Goal: Connect with others: Connect with other users

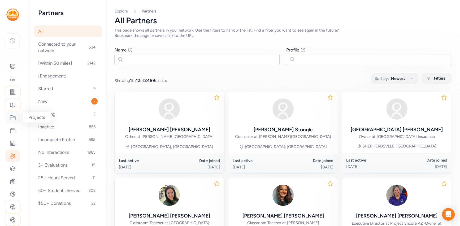
click at [11, 119] on icon at bounding box center [12, 118] width 5 height 5
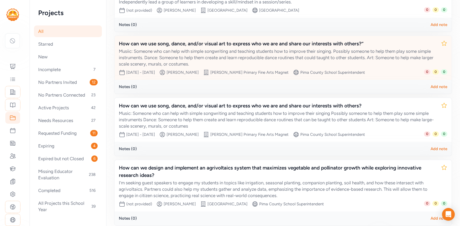
scroll to position [132, 0]
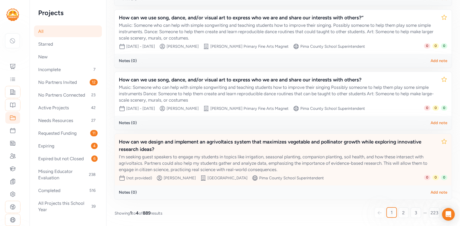
click at [220, 159] on div "I’m seeking guest speakers to engage my students in topics like irrigation, sea…" at bounding box center [278, 163] width 318 height 19
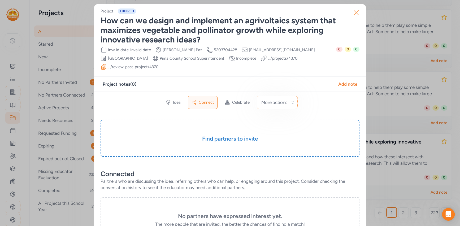
click at [354, 11] on icon "button" at bounding box center [356, 13] width 4 height 4
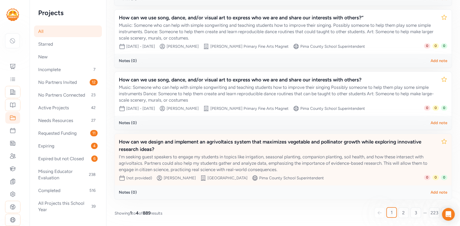
click at [216, 152] on div "How can we design and implement an agrivoltaics system that maximizes vegetable…" at bounding box center [278, 155] width 318 height 34
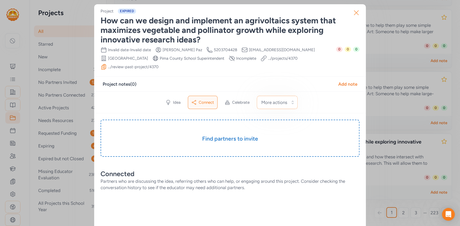
click at [355, 13] on icon "button" at bounding box center [356, 12] width 8 height 8
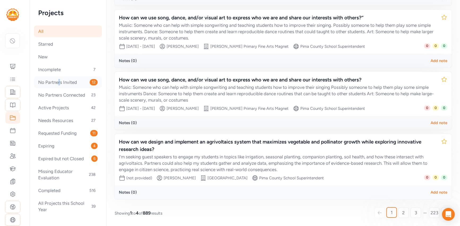
click at [55, 81] on div "No Partners Invited 12" at bounding box center [68, 82] width 68 height 12
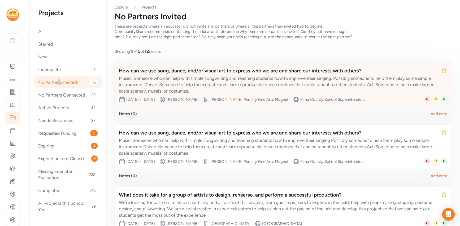
scroll to position [7, 0]
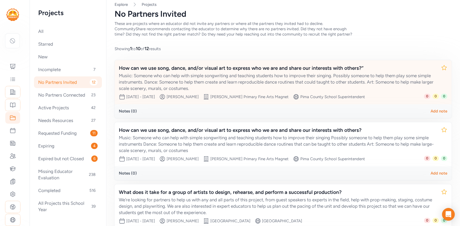
click at [228, 74] on div "Musiic: Someone who can help with simple songwriting and teaching students how …" at bounding box center [278, 81] width 318 height 19
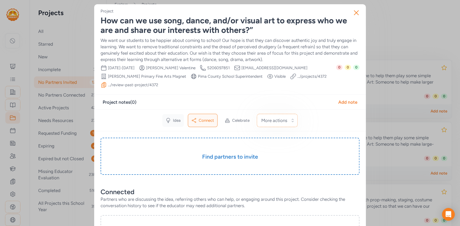
click at [177, 119] on span "Idea" at bounding box center [177, 120] width 8 height 5
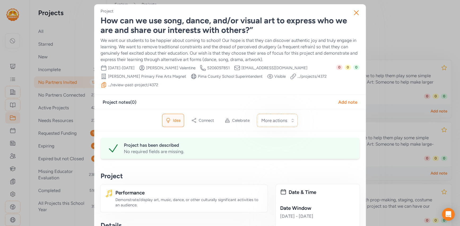
click at [177, 119] on span "Idea" at bounding box center [177, 120] width 8 height 5
click at [201, 121] on span "Connect" at bounding box center [206, 120] width 15 height 5
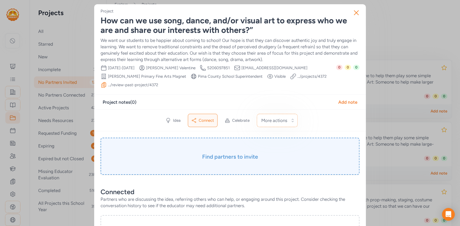
click at [228, 148] on div "Find partners to invite" at bounding box center [230, 156] width 259 height 37
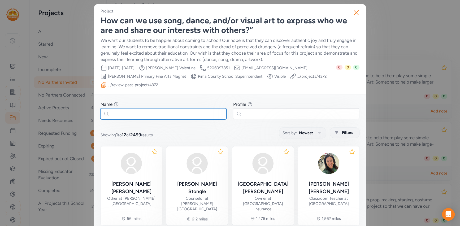
click at [191, 113] on input "text" at bounding box center [163, 113] width 126 height 11
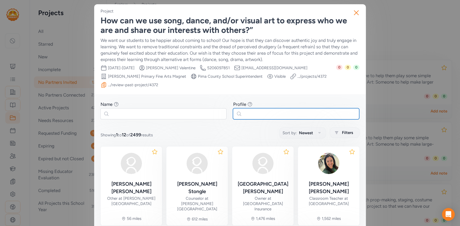
click at [276, 116] on input "text" at bounding box center [296, 113] width 126 height 11
click at [355, 16] on icon "button" at bounding box center [356, 12] width 8 height 8
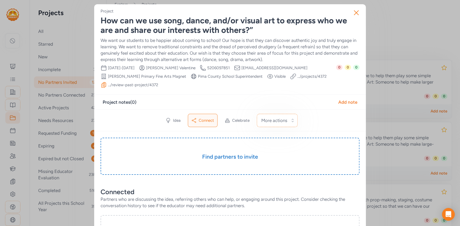
click at [355, 16] on icon "button" at bounding box center [356, 12] width 8 height 8
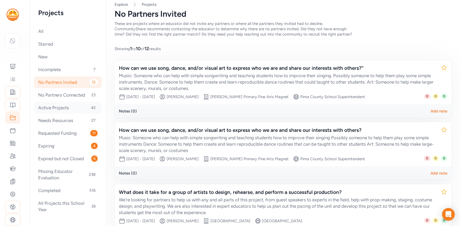
click at [66, 106] on div "Active Projects 42" at bounding box center [68, 108] width 68 height 12
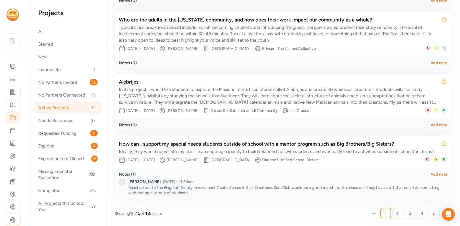
scroll to position [470, 0]
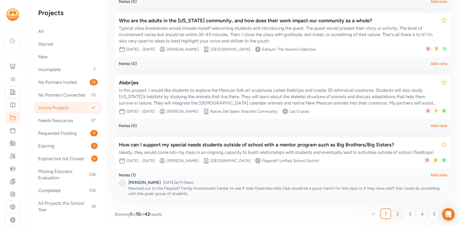
click at [395, 213] on link "2" at bounding box center [397, 214] width 11 height 11
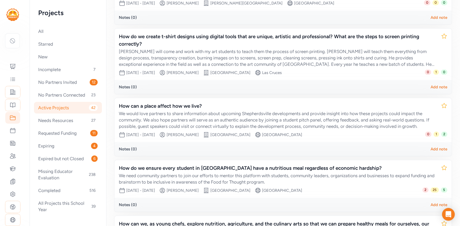
scroll to position [441, 0]
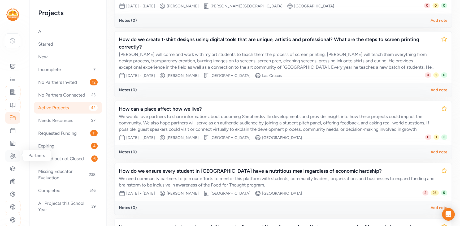
click at [13, 154] on icon at bounding box center [12, 156] width 5 height 5
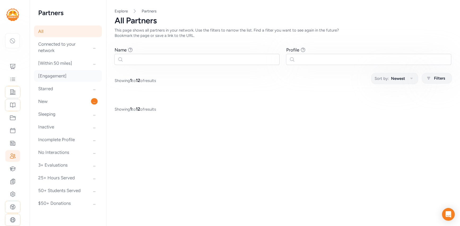
click at [75, 75] on div "[Engagement]" at bounding box center [68, 76] width 68 height 12
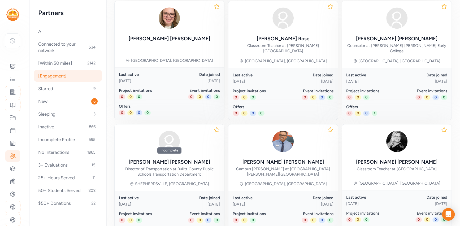
scroll to position [340, 0]
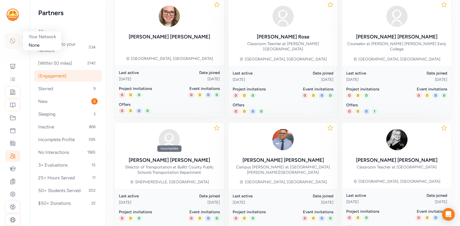
click at [14, 44] on icon at bounding box center [12, 41] width 6 height 6
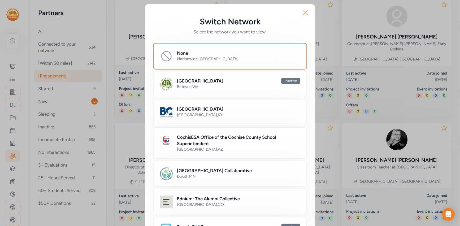
click at [305, 12] on icon "button" at bounding box center [305, 13] width 4 height 4
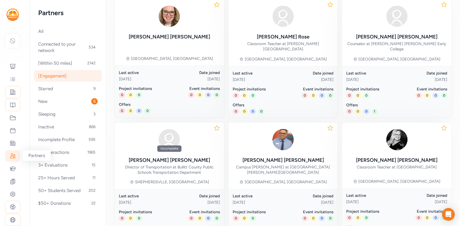
scroll to position [34, 0]
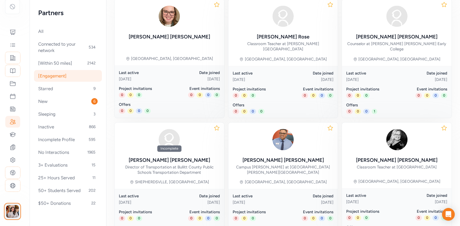
click at [8, 215] on img "button" at bounding box center [12, 211] width 13 height 13
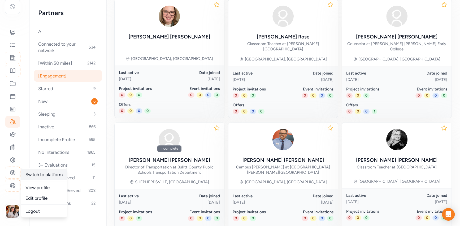
click at [41, 175] on link "Switch to platform" at bounding box center [44, 174] width 46 height 11
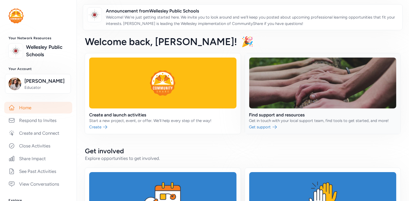
click at [280, 114] on link at bounding box center [323, 93] width 156 height 81
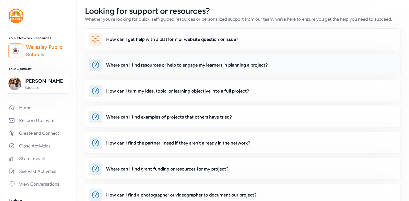
click at [219, 61] on div "Where can I find resources or help to engage my learners in planning a project?" at bounding box center [251, 65] width 290 height 13
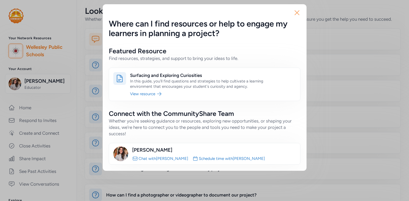
click at [295, 13] on icon "button" at bounding box center [297, 12] width 8 height 8
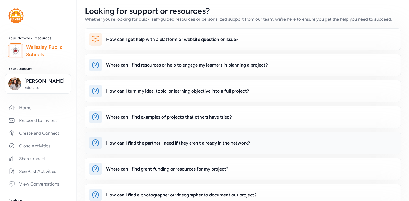
click at [213, 146] on div "How can I find the partner I need if they aren’t already in the network?" at bounding box center [251, 143] width 290 height 13
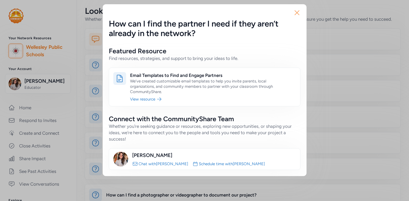
click at [297, 10] on icon "button" at bounding box center [297, 12] width 8 height 8
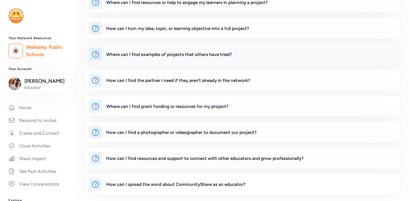
scroll to position [67, 0]
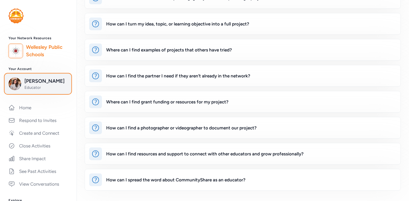
click at [28, 90] on span "Educator" at bounding box center [45, 87] width 43 height 5
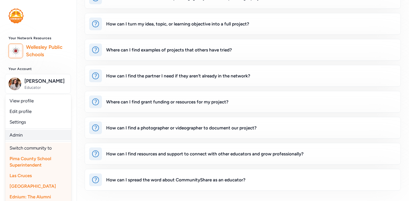
click at [28, 136] on link "Admin" at bounding box center [38, 135] width 66 height 11
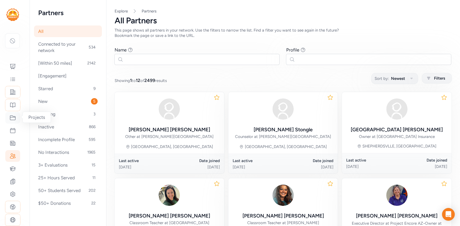
click at [14, 121] on div at bounding box center [12, 118] width 15 height 12
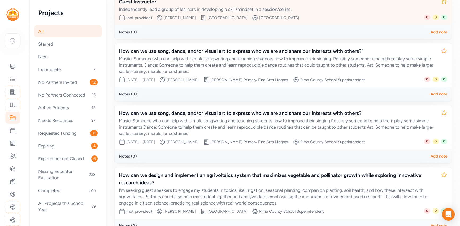
scroll to position [132, 0]
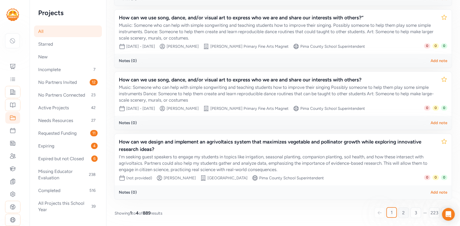
click at [404, 210] on span "2" at bounding box center [403, 213] width 3 height 6
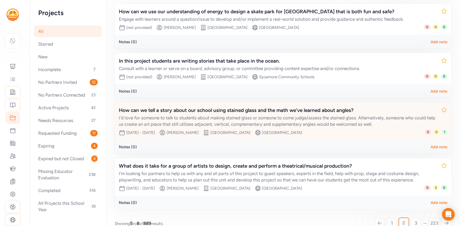
scroll to position [99, 0]
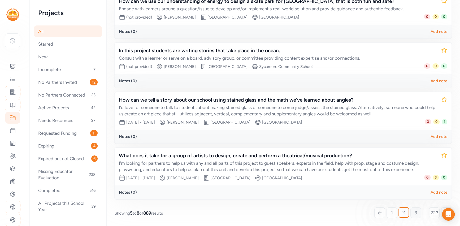
click at [416, 211] on span "3" at bounding box center [416, 213] width 2 height 6
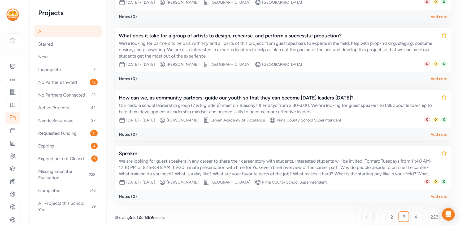
scroll to position [118, 0]
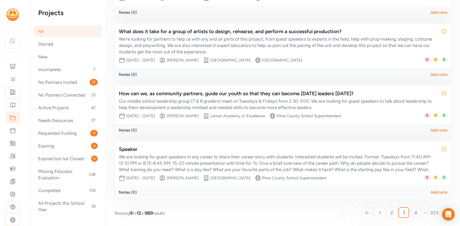
click at [414, 212] on link "4" at bounding box center [416, 213] width 11 height 11
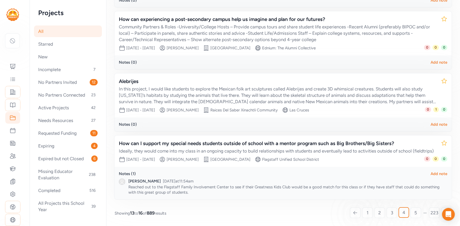
scroll to position [143, 0]
